Goal: Book appointment/travel/reservation

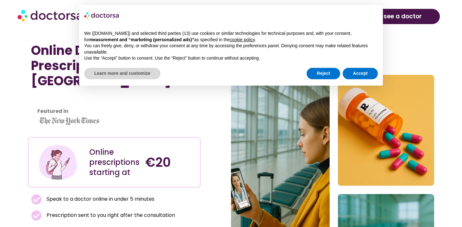
scroll to position [2566, 0]
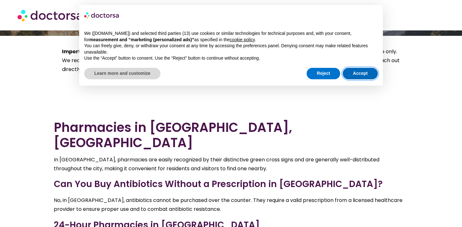
click at [350, 74] on button "Accept" at bounding box center [360, 73] width 35 height 11
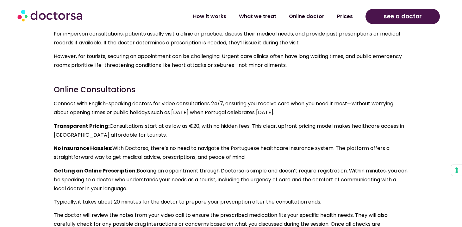
scroll to position [3113, 0]
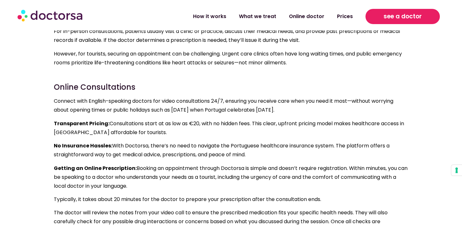
click at [397, 19] on span "see a doctor" at bounding box center [403, 16] width 38 height 10
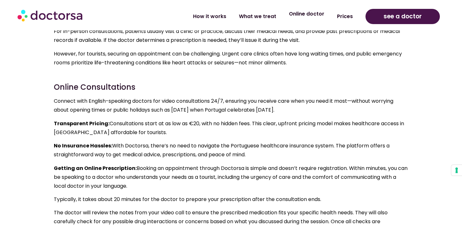
click at [295, 16] on link "Online doctor" at bounding box center [307, 14] width 48 height 15
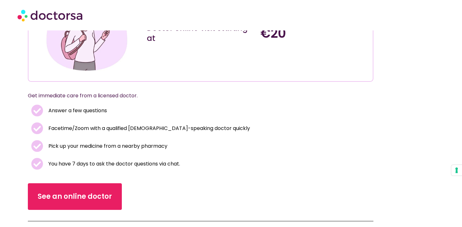
scroll to position [94, 0]
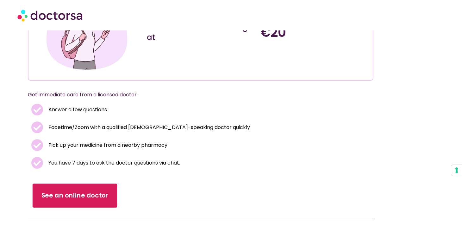
click at [88, 192] on span "See an online doctor" at bounding box center [74, 195] width 67 height 9
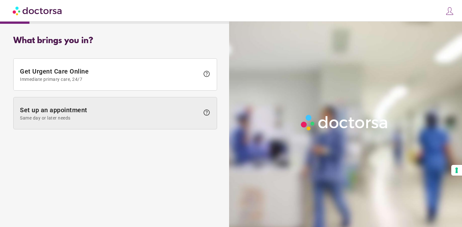
click at [98, 105] on span at bounding box center [115, 113] width 203 height 32
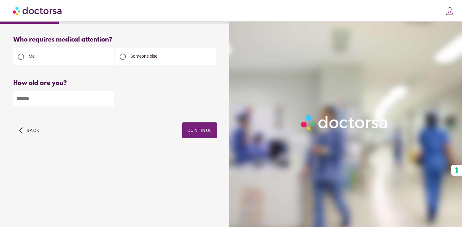
click at [89, 99] on input "number" at bounding box center [63, 99] width 101 height 16
type input "**"
click at [189, 134] on span "button" at bounding box center [199, 130] width 35 height 16
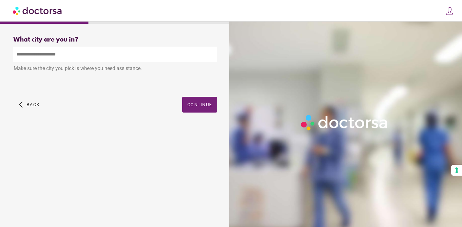
click at [111, 52] on input "text" at bounding box center [115, 55] width 204 height 16
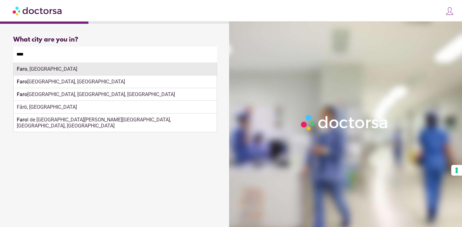
click at [34, 73] on div "Faro , Portugal" at bounding box center [115, 69] width 203 height 13
type input "**********"
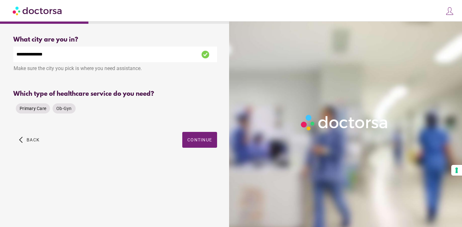
click at [39, 110] on span "Primary Care" at bounding box center [33, 108] width 27 height 5
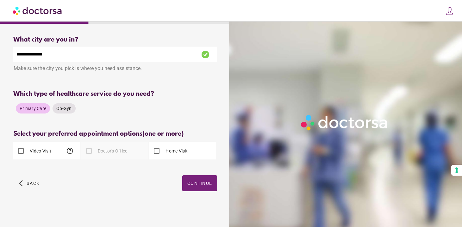
click at [39, 152] on label "Video Visit" at bounding box center [39, 151] width 23 height 6
click at [192, 185] on span "Continue" at bounding box center [199, 182] width 25 height 5
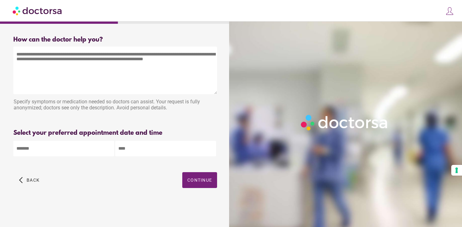
click at [74, 159] on div "Please enter preferred date(s) and time range" at bounding box center [115, 162] width 204 height 8
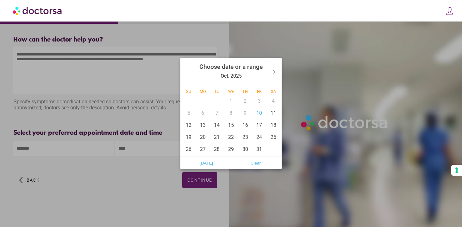
click at [41, 150] on body "**********" at bounding box center [231, 113] width 462 height 227
click at [256, 112] on div "10" at bounding box center [259, 113] width 14 height 12
type input "******"
click at [261, 109] on div "10" at bounding box center [259, 113] width 14 height 12
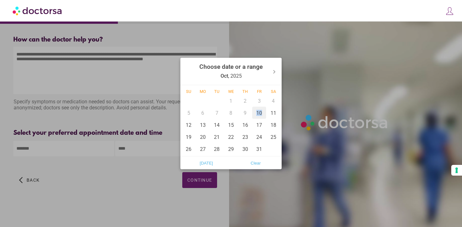
type input "******"
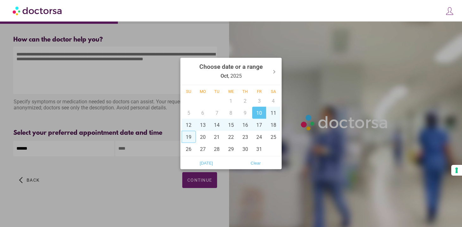
click at [140, 147] on div at bounding box center [231, 113] width 462 height 227
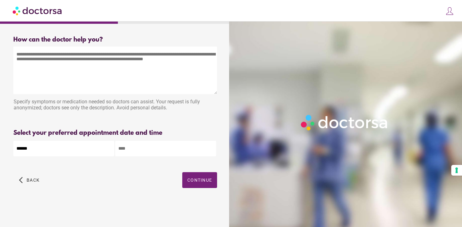
click at [146, 150] on input "text" at bounding box center [165, 149] width 101 height 16
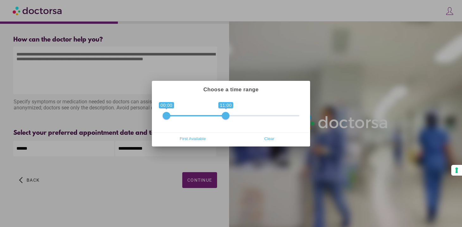
drag, startPoint x: 296, startPoint y: 116, endPoint x: 228, endPoint y: 116, distance: 68.1
click at [228, 116] on span at bounding box center [226, 116] width 8 height 8
click at [203, 140] on span "First Available" at bounding box center [192, 138] width 73 height 9
type input "**********"
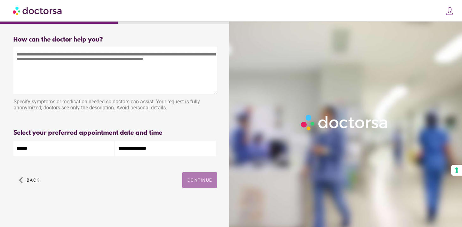
click at [192, 177] on span "button" at bounding box center [199, 180] width 35 height 16
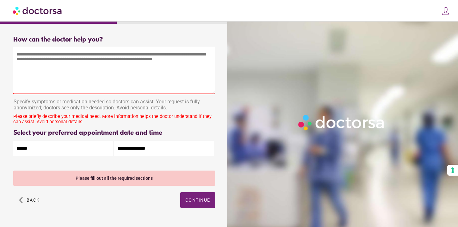
click at [70, 92] on textarea at bounding box center [114, 70] width 202 height 47
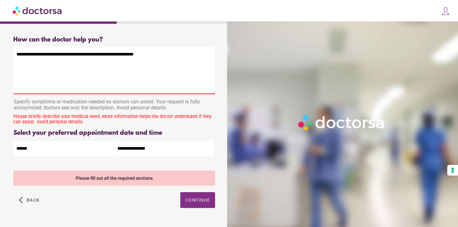
type textarea "**********"
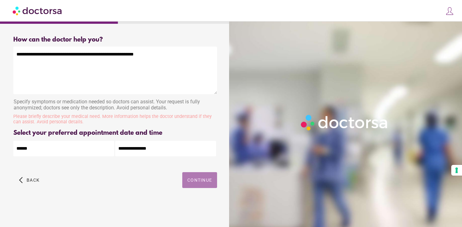
click at [189, 196] on div "arrow_back_ios Back Continue" at bounding box center [115, 184] width 204 height 25
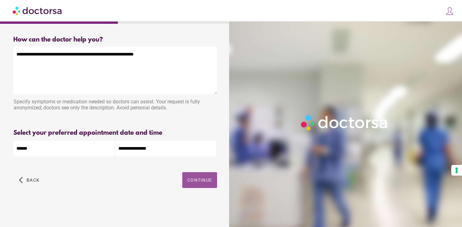
click at [189, 185] on span "button" at bounding box center [199, 180] width 35 height 16
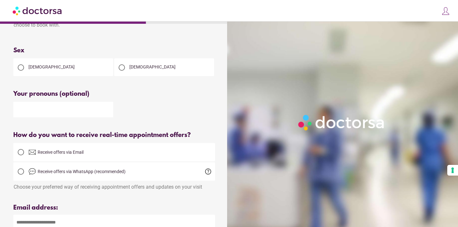
scroll to position [242, 0]
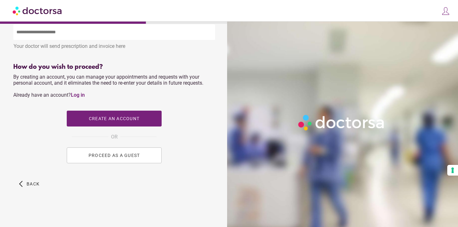
click at [115, 154] on span "PROCEED AS A GUEST" at bounding box center [115, 155] width 52 height 5
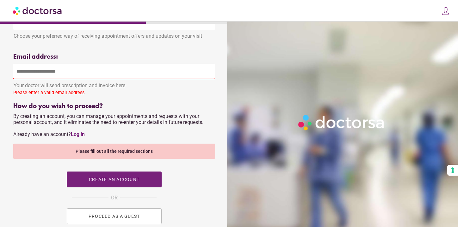
scroll to position [167, 0]
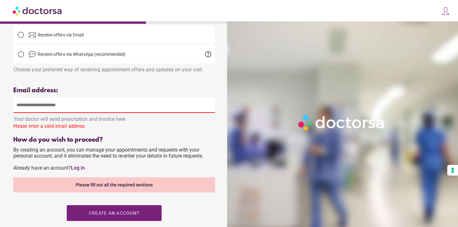
click at [53, 106] on input "email" at bounding box center [114, 105] width 202 height 16
type input "**********"
type input "****"
type input "******"
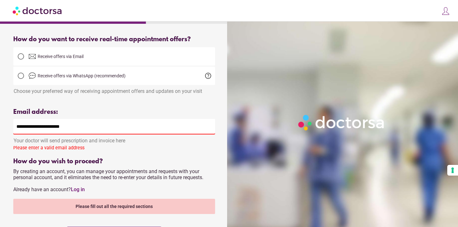
scroll to position [146, 0]
click at [97, 60] on span "Receive offers via Email" at bounding box center [121, 57] width 187 height 8
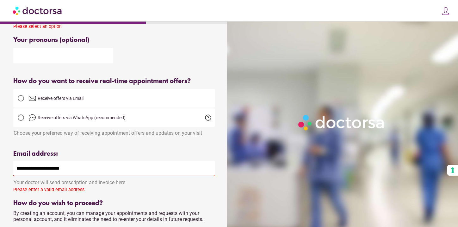
scroll to position [58, 0]
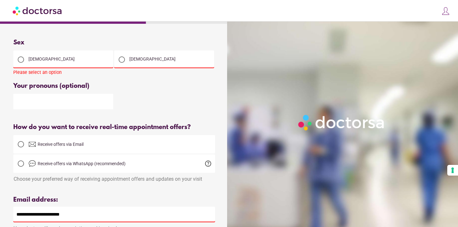
click at [76, 50] on div "Female Male" at bounding box center [114, 58] width 202 height 19
click at [77, 58] on div "Female" at bounding box center [63, 59] width 100 height 18
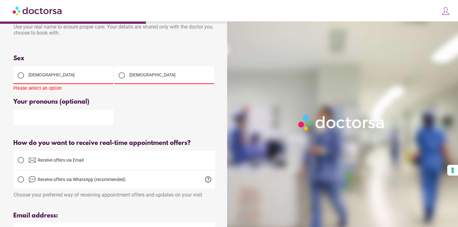
scroll to position [39, 0]
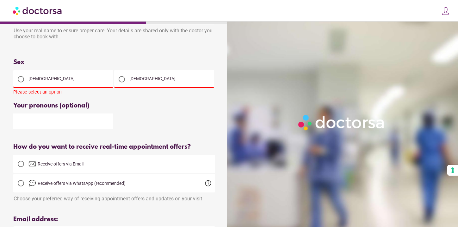
click at [21, 78] on div at bounding box center [21, 79] width 6 height 6
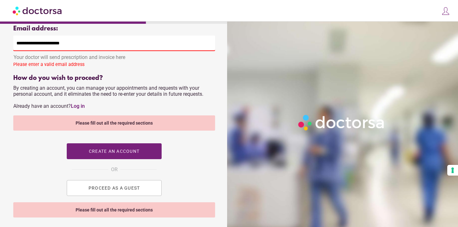
scroll to position [232, 0]
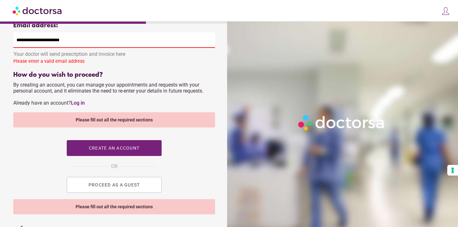
click at [111, 187] on span "PROCEED AS A GUEST" at bounding box center [115, 184] width 52 height 5
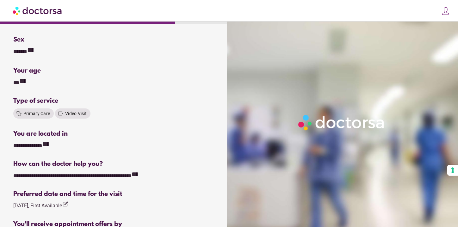
scroll to position [210, 0]
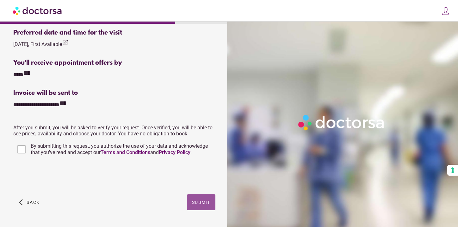
click at [203, 203] on span "Submit" at bounding box center [201, 201] width 18 height 5
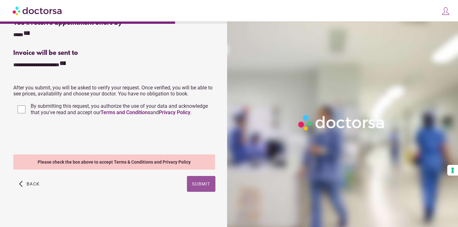
scroll to position [250, 0]
click at [59, 110] on span "By submitting this request, you authorize the use of your data and acknowledge …" at bounding box center [119, 109] width 177 height 12
click at [198, 184] on span "Submit" at bounding box center [201, 183] width 18 height 5
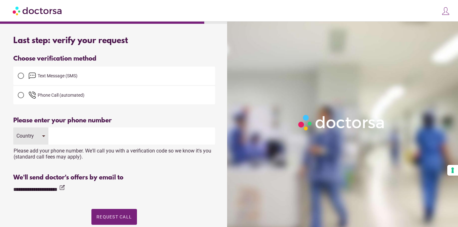
click at [92, 135] on input "tel" at bounding box center [131, 135] width 167 height 17
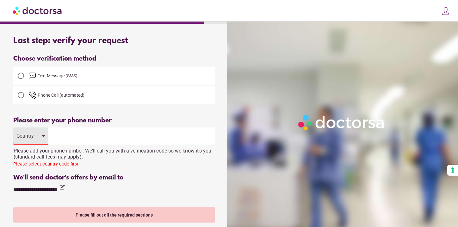
click at [38, 134] on div "Country" at bounding box center [30, 135] width 35 height 17
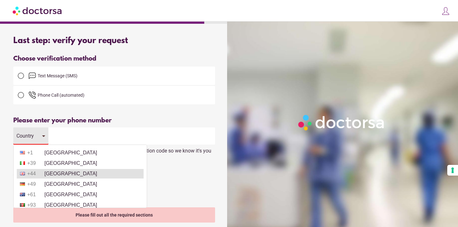
click at [74, 174] on li "+44 United Kingdom" at bounding box center [80, 173] width 127 height 9
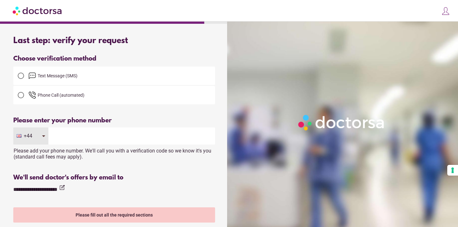
click at [72, 145] on div "Please add your phone number. We'll call you with a verification code so we kno…" at bounding box center [114, 151] width 202 height 15
click at [71, 135] on input "tel" at bounding box center [131, 135] width 167 height 17
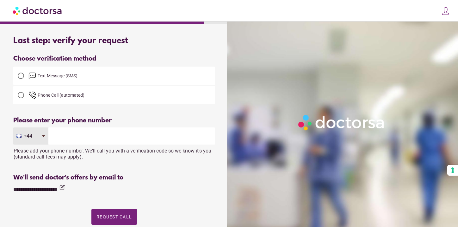
type input "**********"
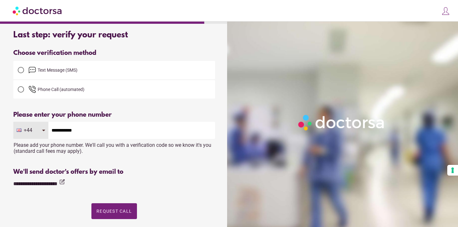
click at [77, 73] on label "Text Message (SMS)" at bounding box center [114, 69] width 202 height 15
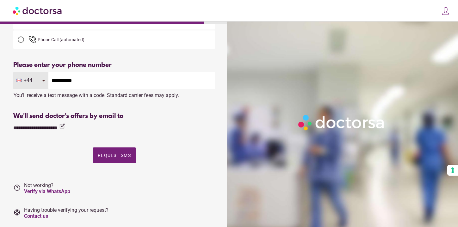
scroll to position [66, 0]
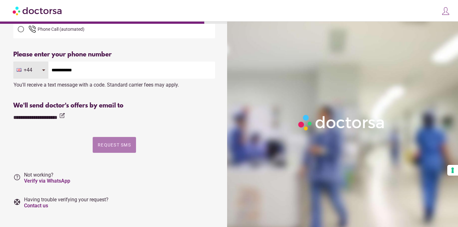
click at [113, 139] on span "button" at bounding box center [114, 145] width 43 height 16
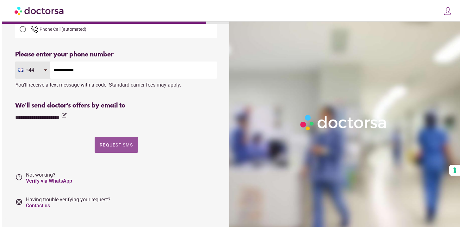
scroll to position [0, 0]
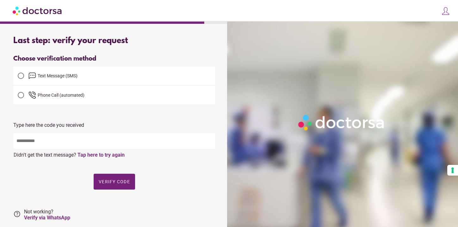
click at [82, 142] on input "text" at bounding box center [114, 141] width 202 height 16
type input "*****"
click at [110, 186] on span "button" at bounding box center [114, 181] width 41 height 16
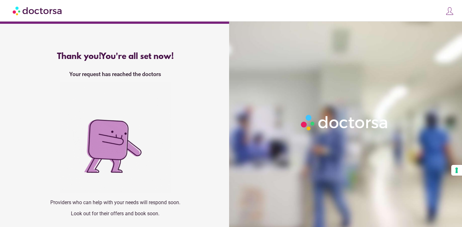
click at [43, 12] on img at bounding box center [38, 10] width 50 height 14
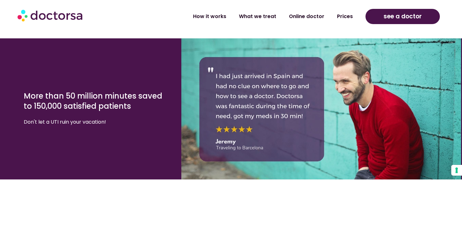
scroll to position [1481, 0]
